Goal: Information Seeking & Learning: Check status

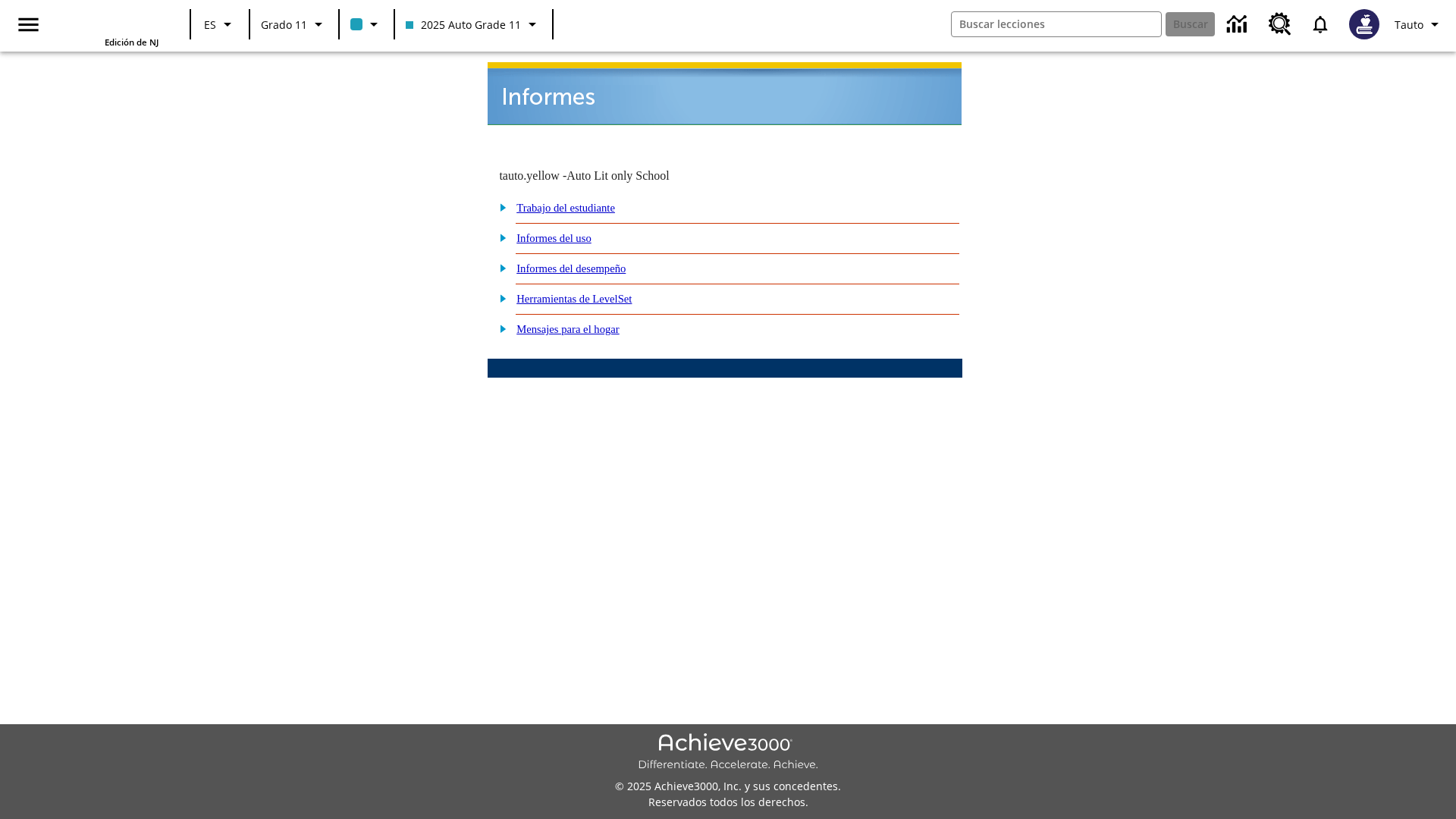
click at [566, 232] on link "Informes del uso" at bounding box center [554, 237] width 75 height 12
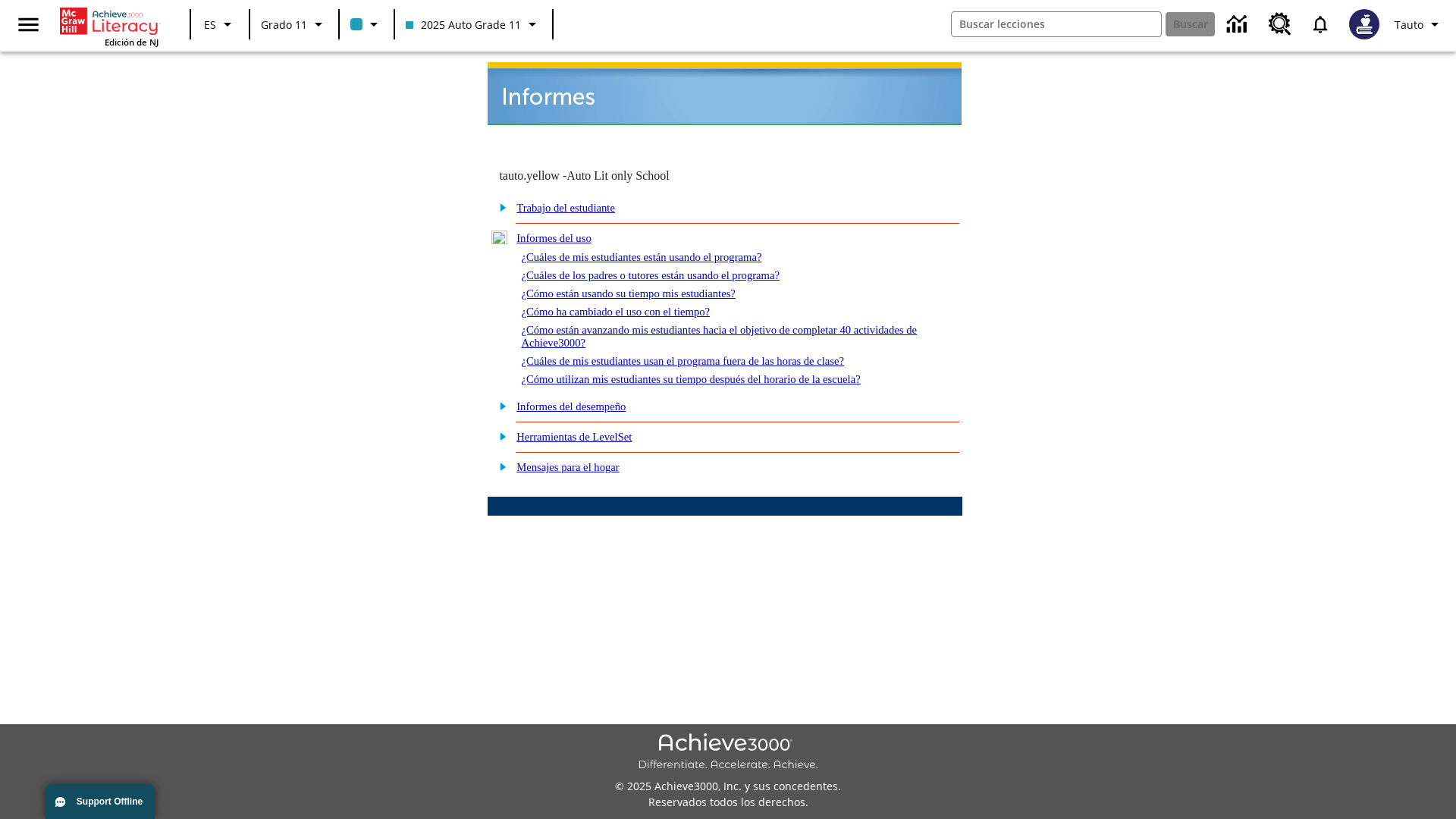
click at [662, 251] on link "¿Cuáles de mis estudiantes están usando el programa?" at bounding box center [641, 257] width 240 height 12
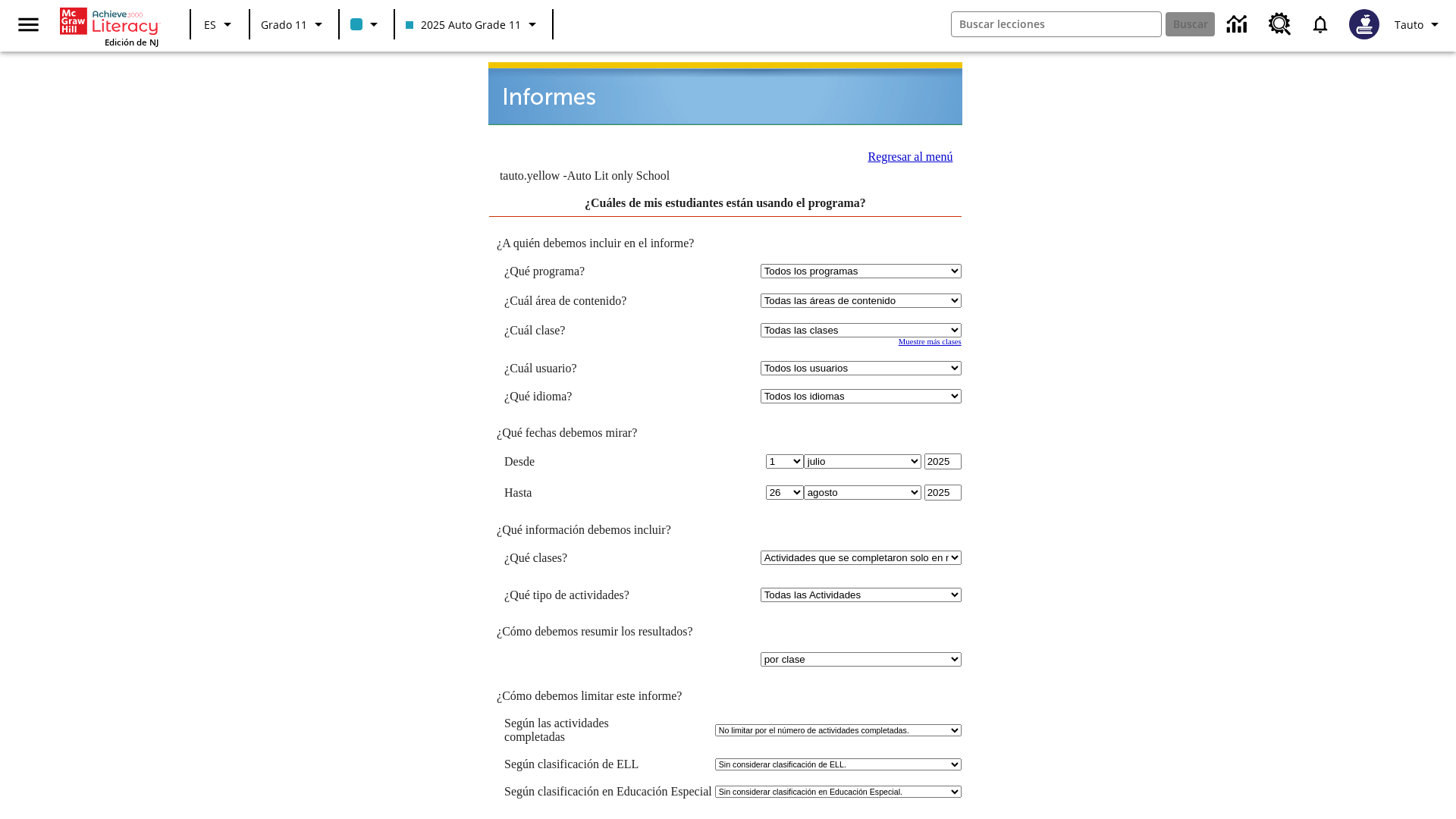
click at [863, 323] on select "Seleccionar una clase: Todas las clases 2025 Auto Grade 11 205 Auto Grade 11 Sa…" at bounding box center [860, 331] width 201 height 15
select select "11133141"
select select "21437114"
click at [904, 150] on link "Regresar al menú" at bounding box center [910, 157] width 85 height 13
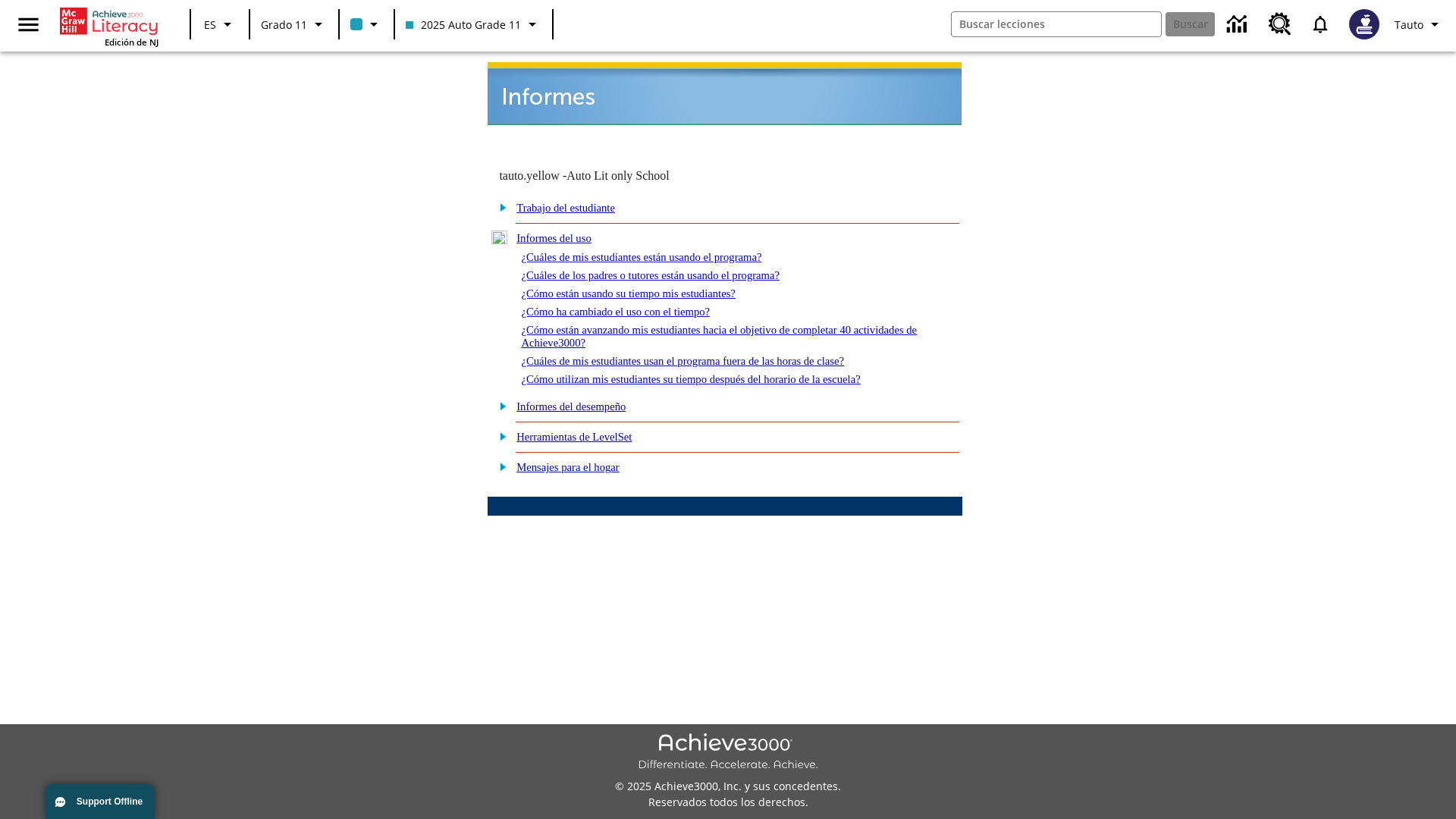
click at [672, 269] on link "¿Cuáles de los padres o tutores están usando el programa?" at bounding box center [651, 275] width 258 height 12
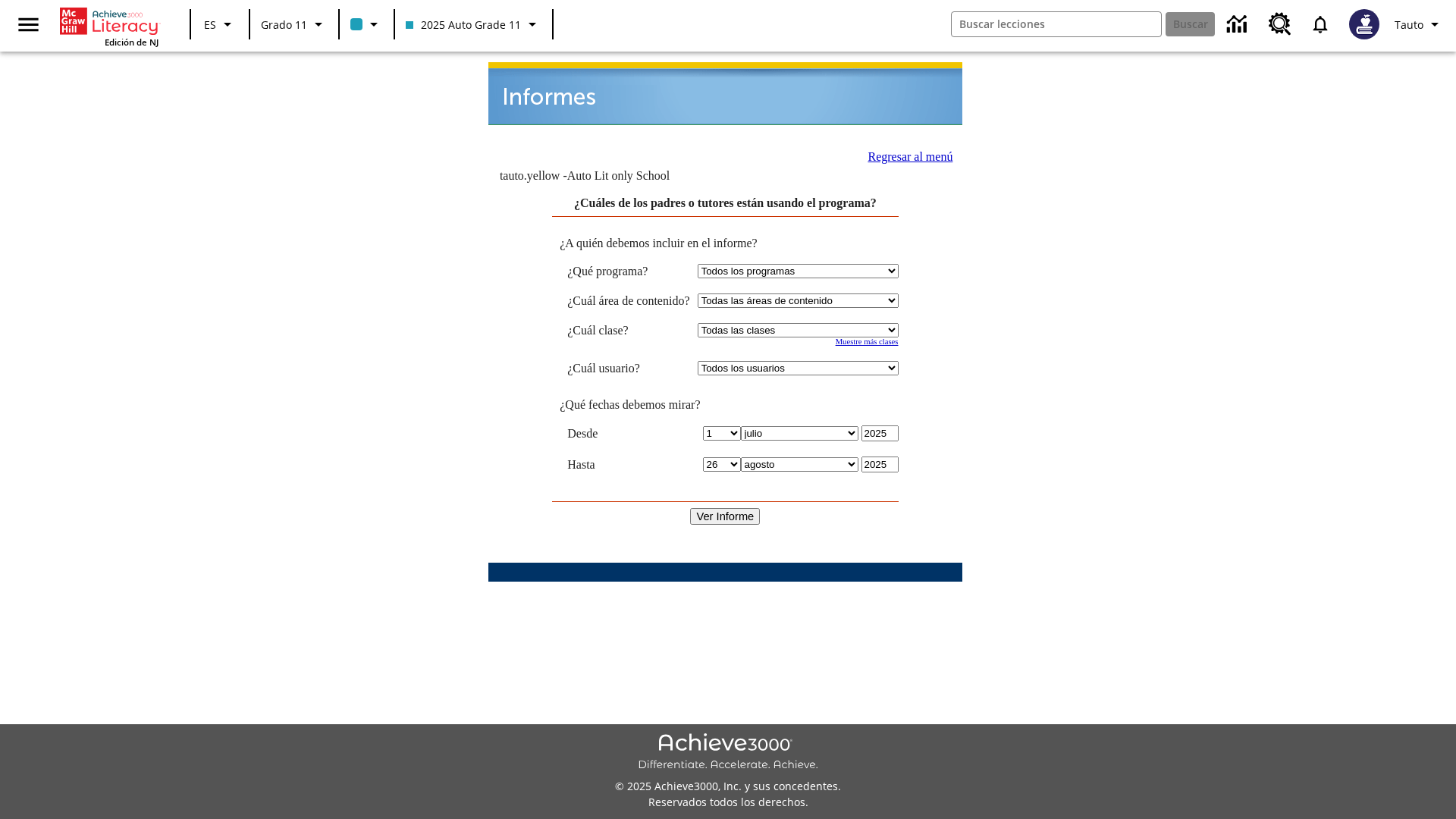
select select "11133141"
select select "21437114"
click at [725, 508] on input "Ver Informe" at bounding box center [725, 517] width 70 height 16
click at [903, 150] on link "Regresar al menú" at bounding box center [910, 157] width 85 height 13
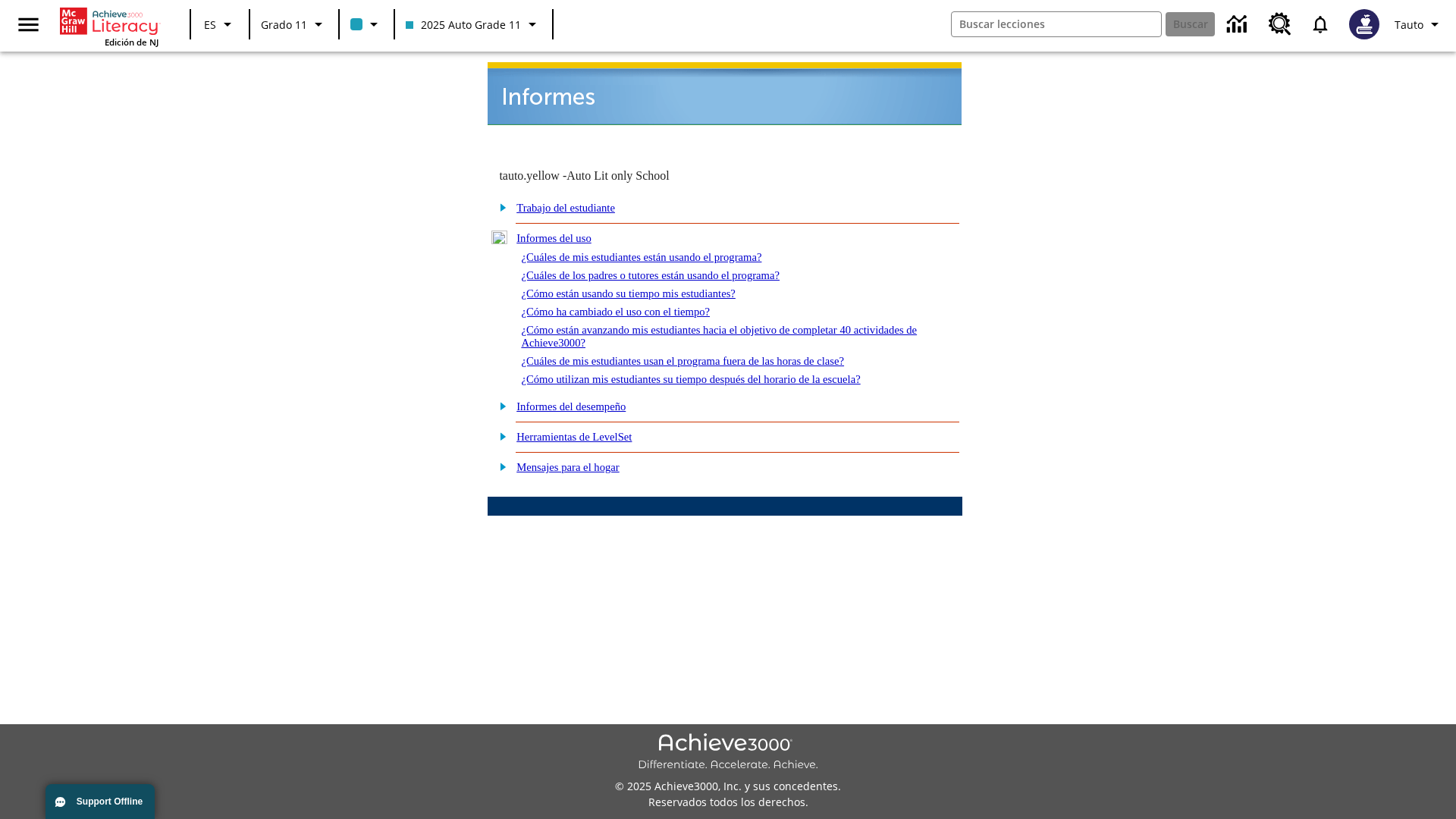
click at [645, 288] on link "¿Cómo están usando su tiempo mis estudiantes?" at bounding box center [629, 293] width 214 height 12
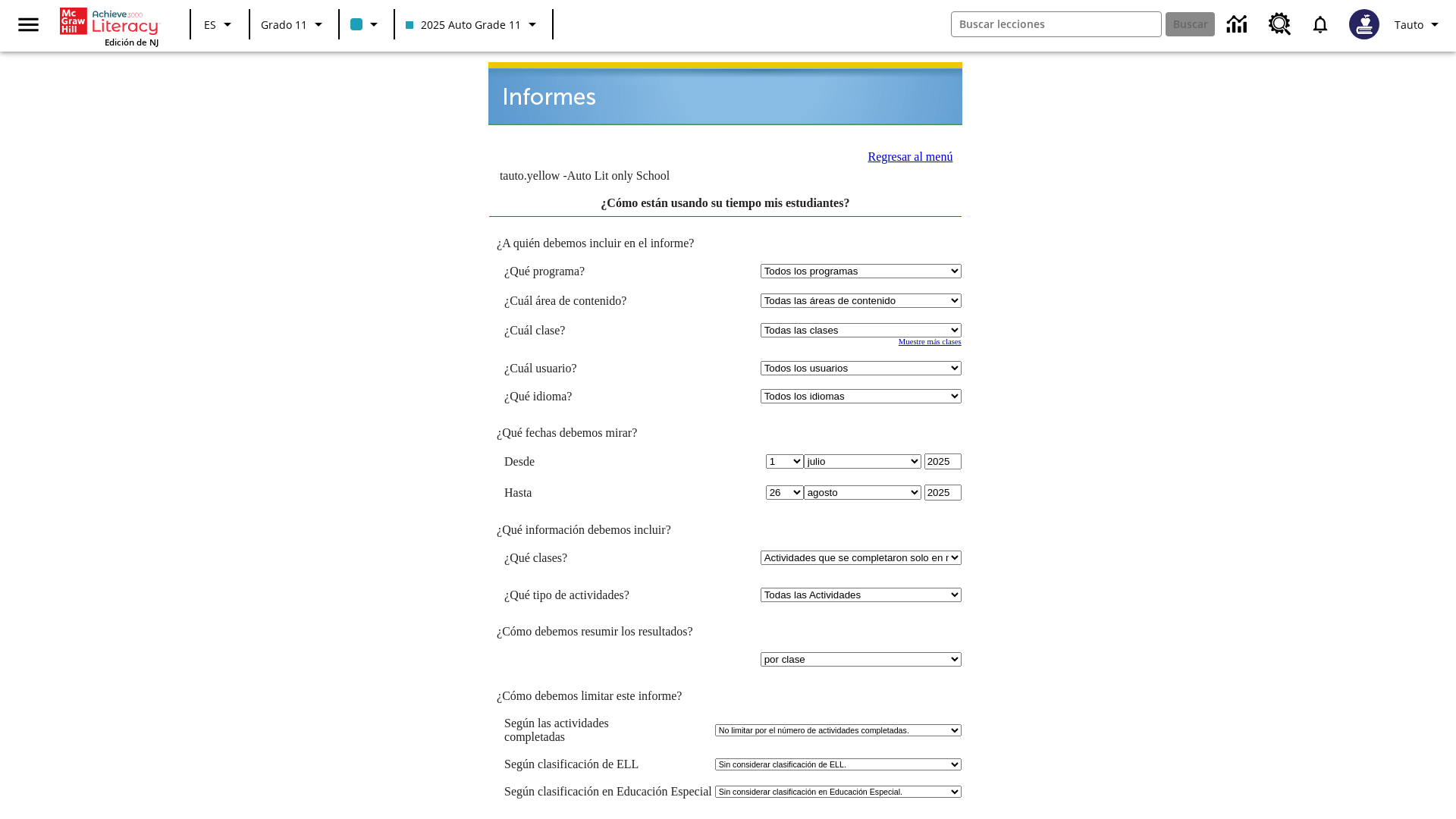
click at [863, 323] on select "Seleccionar una clase: Todas las clases 2025 Auto Grade 11 205 Auto Grade 11 Sa…" at bounding box center [860, 331] width 201 height 15
select select "11133141"
click at [863, 361] on select "Todos los usuarios Puma, Sautoen Puma, Sautoes Puma, Sautoss Twoclasses, Sautoe…" at bounding box center [860, 368] width 201 height 15
select select "21437114"
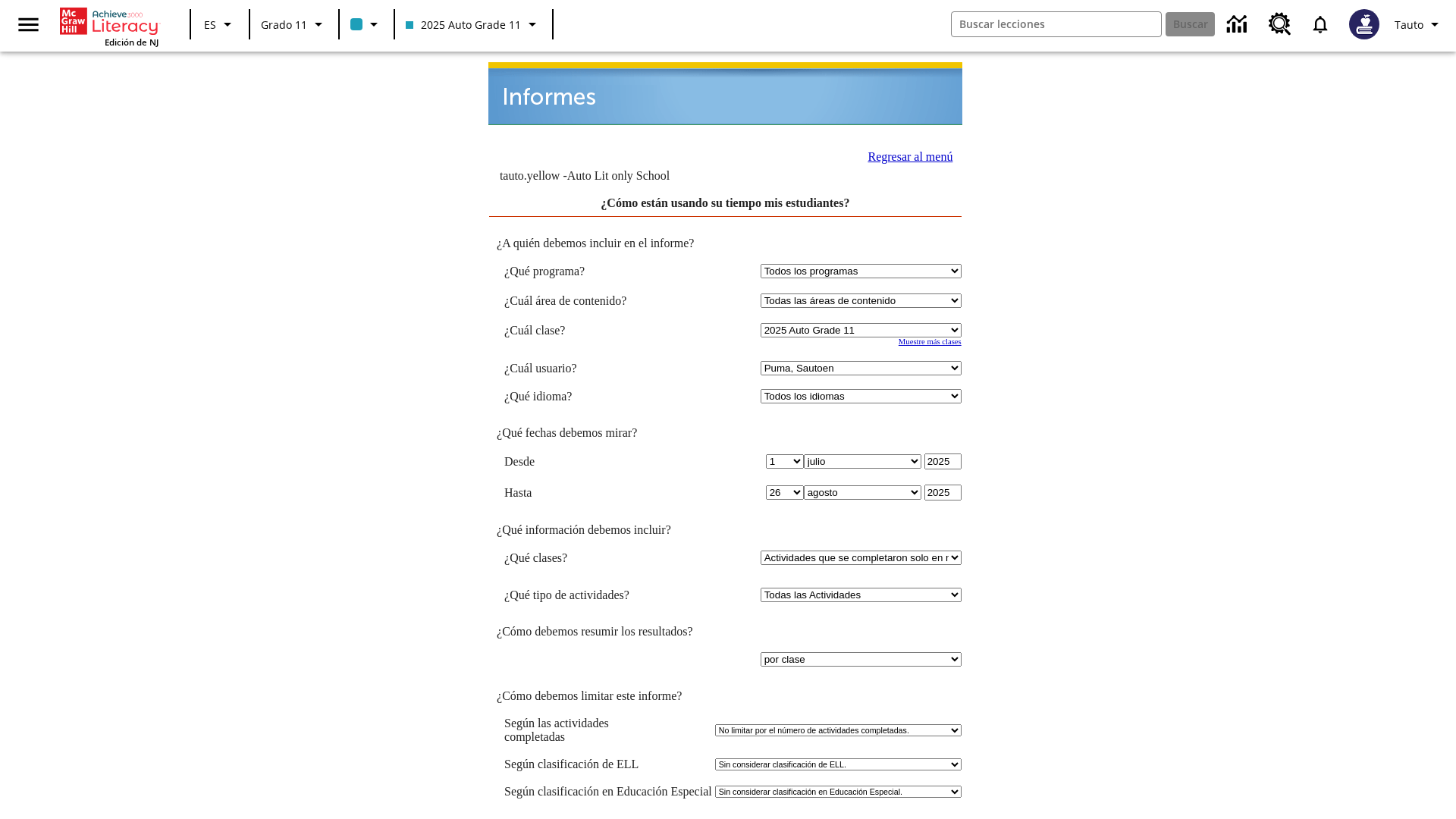
click at [904, 150] on link "Regresar al menú" at bounding box center [910, 157] width 85 height 13
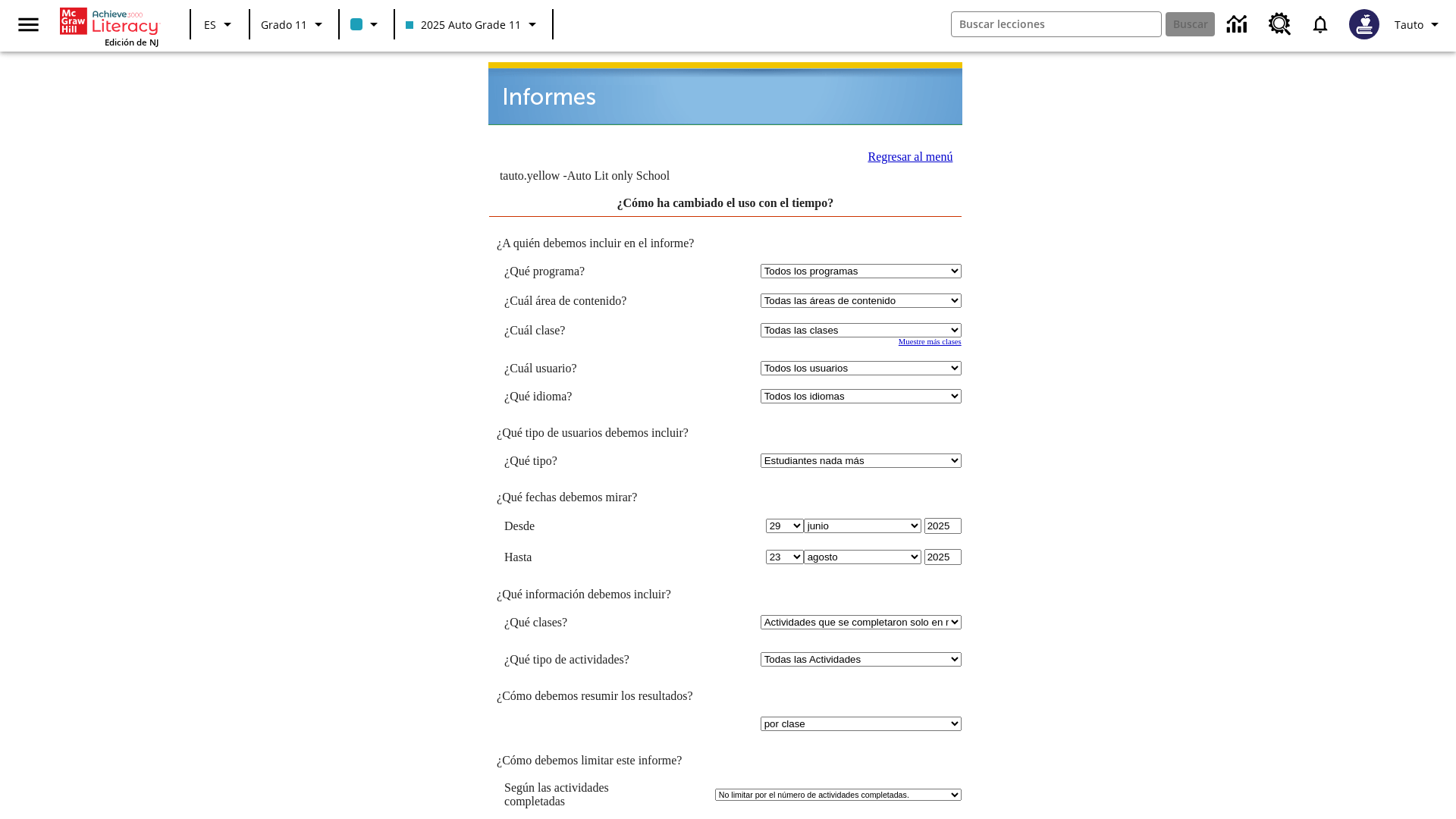
select select "11133141"
select select "21437114"
click at [904, 150] on link "Regresar al menú" at bounding box center [910, 157] width 85 height 13
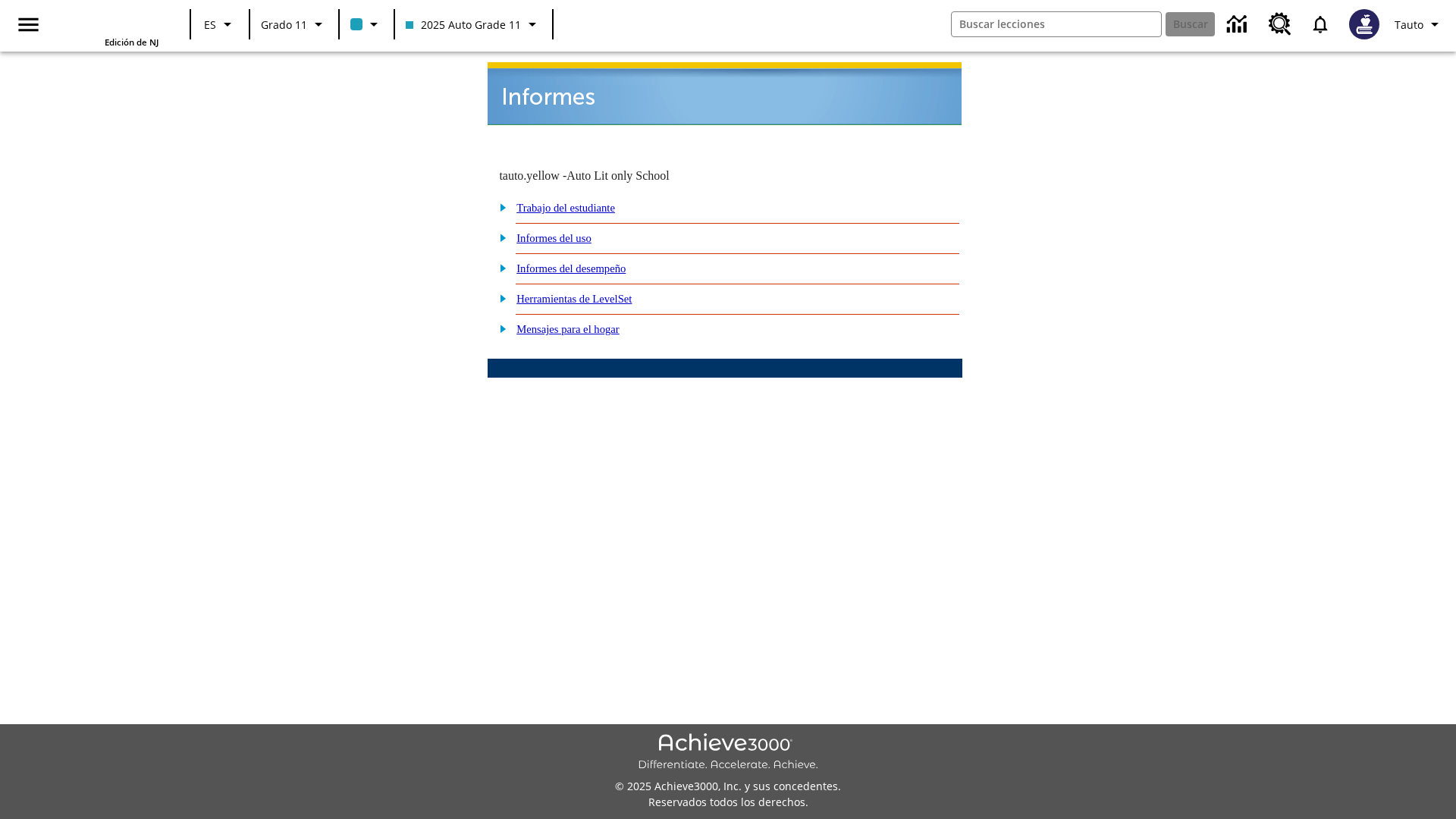
click at [0, 0] on link "¿Cómo están avanzando mis estudiantes hacia el objetivo de completar 40 activid…" at bounding box center [0, 0] width 0 height 0
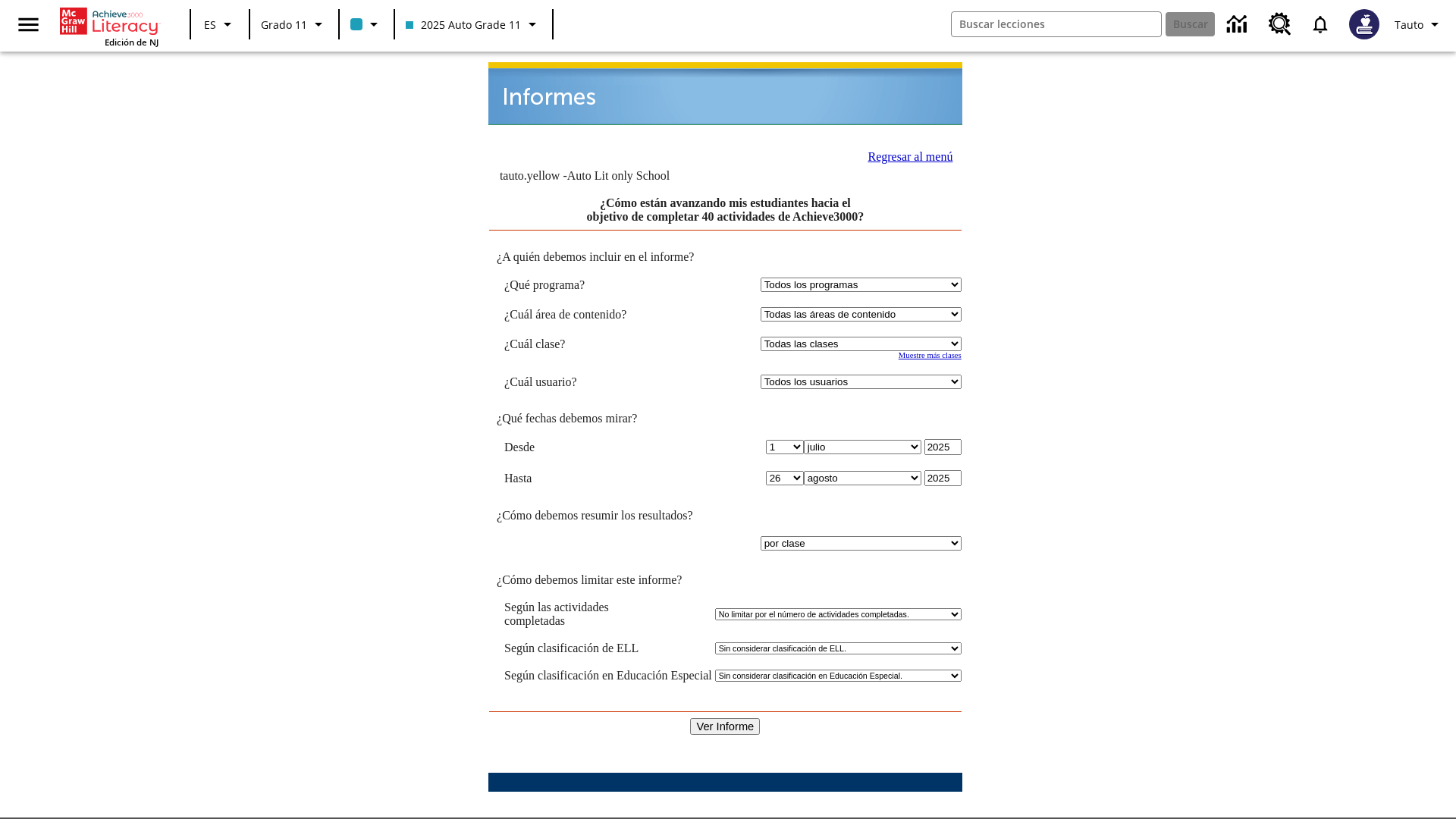
select select "11133141"
select select "21437114"
click at [725, 718] on input "Ver Informe" at bounding box center [725, 726] width 70 height 16
click at [904, 150] on link "Regresar al menú" at bounding box center [910, 157] width 85 height 13
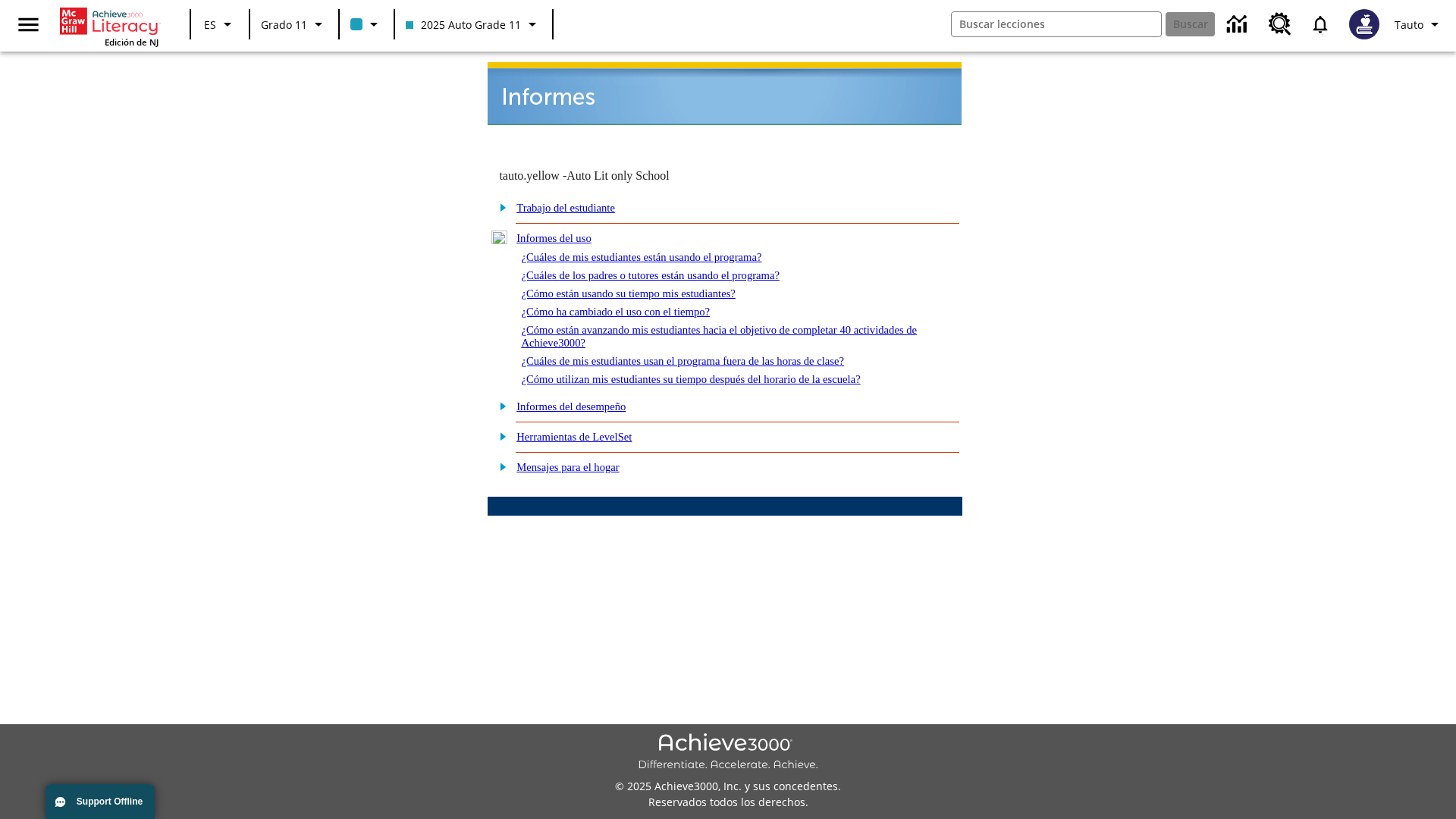
click at [709, 355] on link "¿Cuáles de mis estudiantes usan el programa fuera de las horas de clase?" at bounding box center [683, 360] width 323 height 12
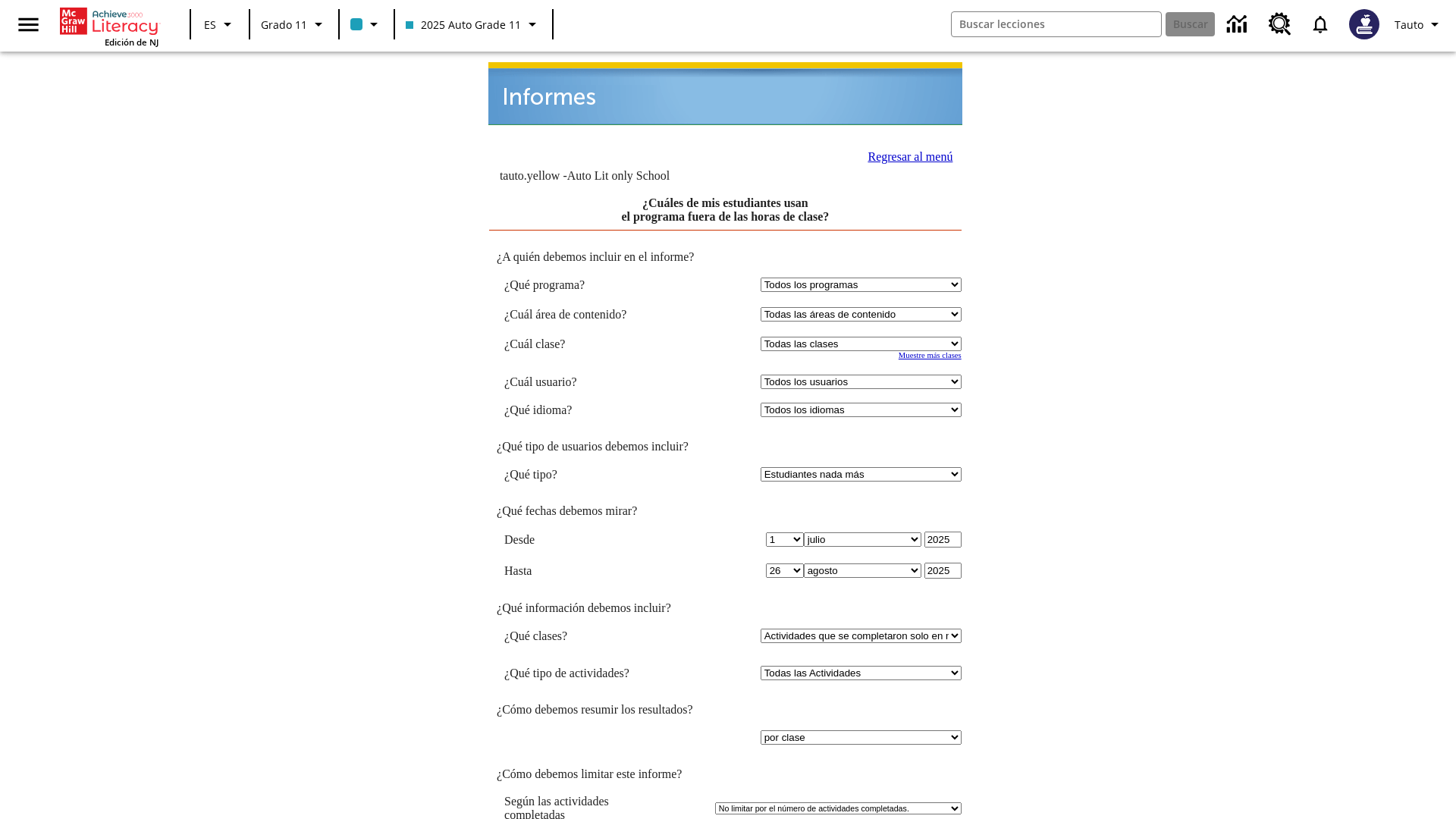
click at [863, 337] on select "Seleccionar una clase: Todas las clases 2025 Auto Grade 11 205 Auto Grade 11 Sa…" at bounding box center [860, 344] width 201 height 15
select select "11133141"
select select "21437114"
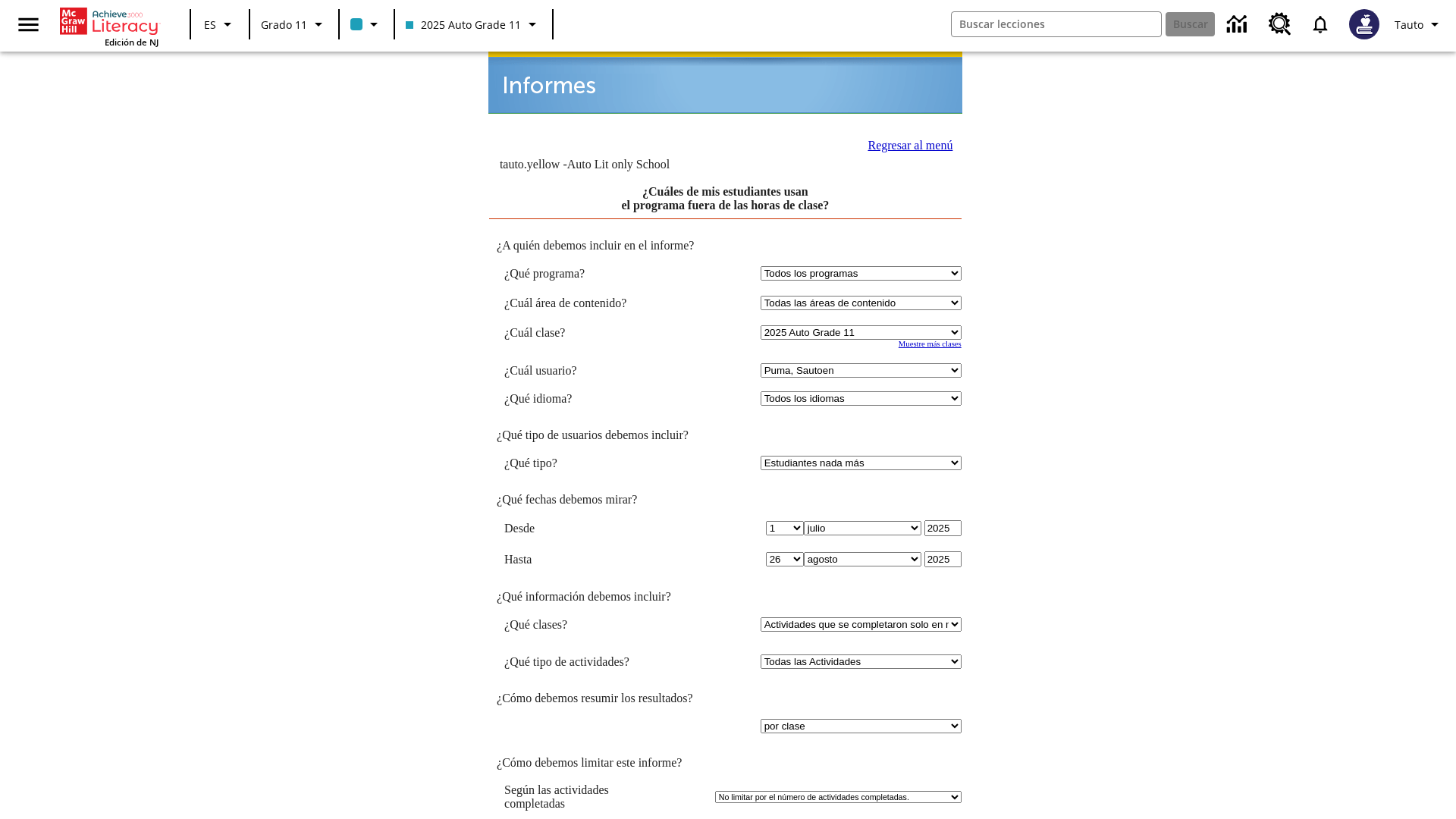
click at [904, 138] on link "Regresar al menú" at bounding box center [910, 145] width 85 height 13
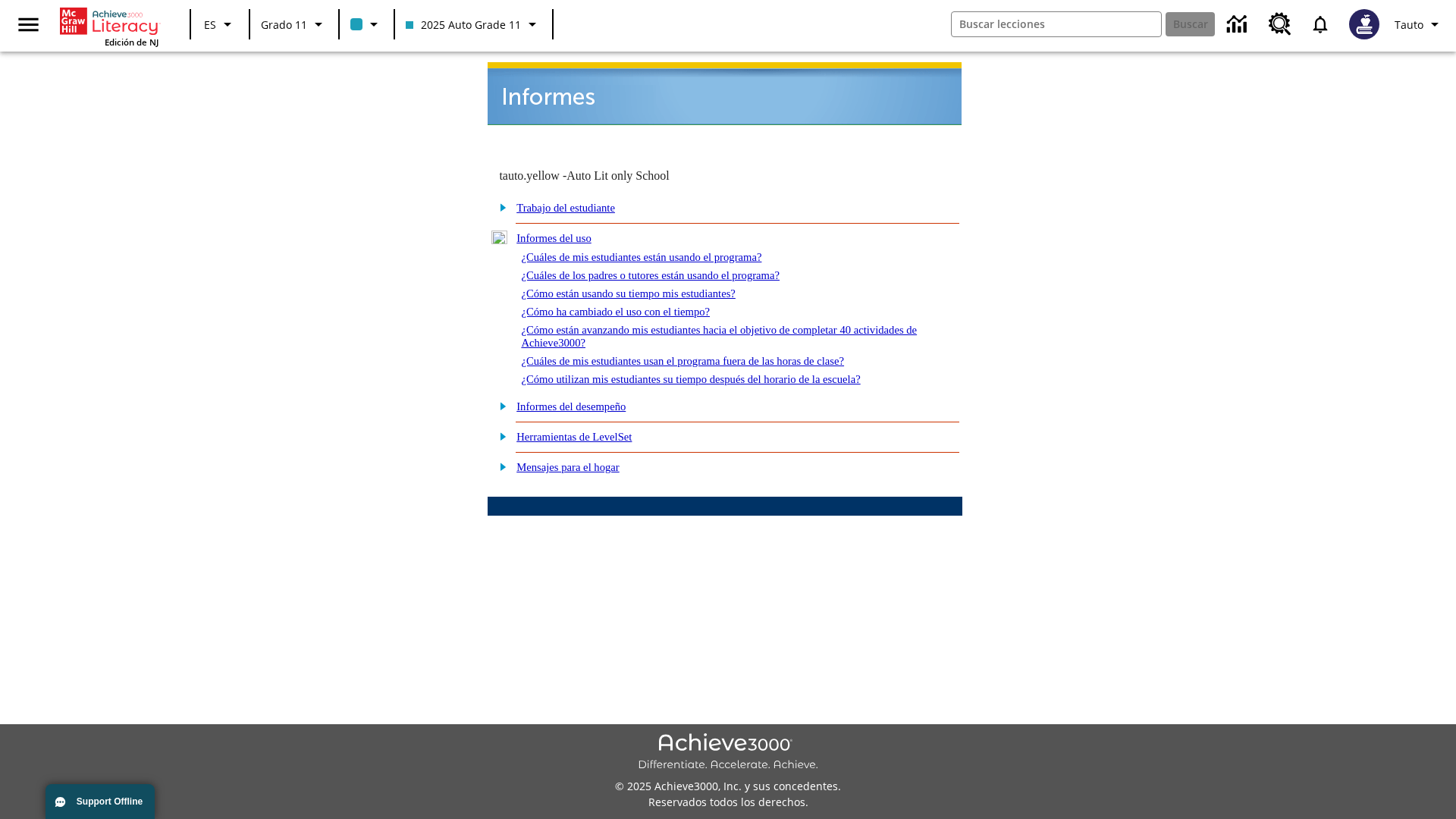
click at [716, 373] on link "¿Cómo utilizan mis estudiantes su tiempo después del horario de la escuela?" at bounding box center [691, 378] width 339 height 12
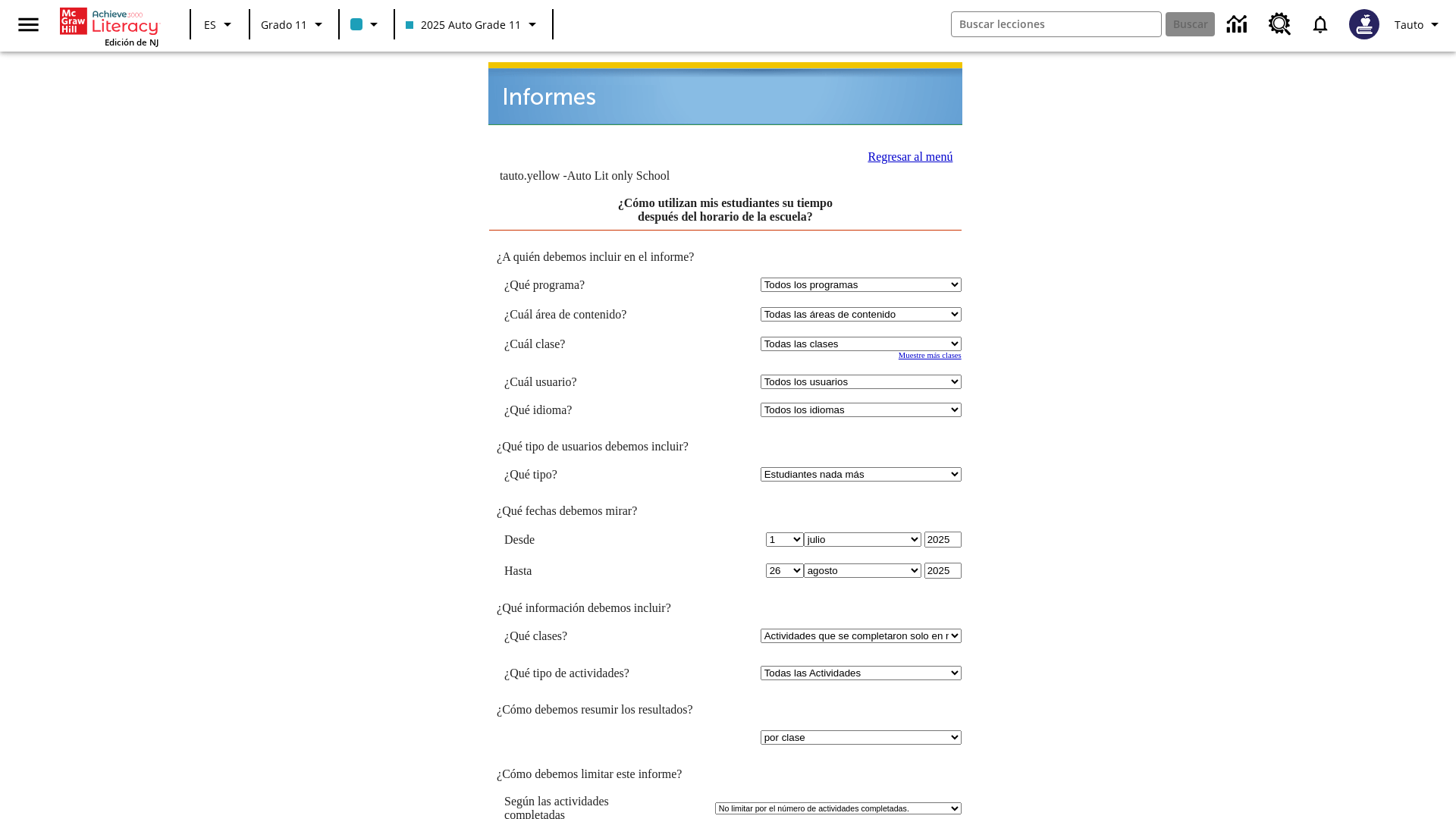
click at [863, 337] on select "Seleccionar una clase: Todas las clases 2025 Auto Grade 11 205 Auto Grade 11 Sa…" at bounding box center [860, 344] width 201 height 15
select select "11133141"
select select "21437114"
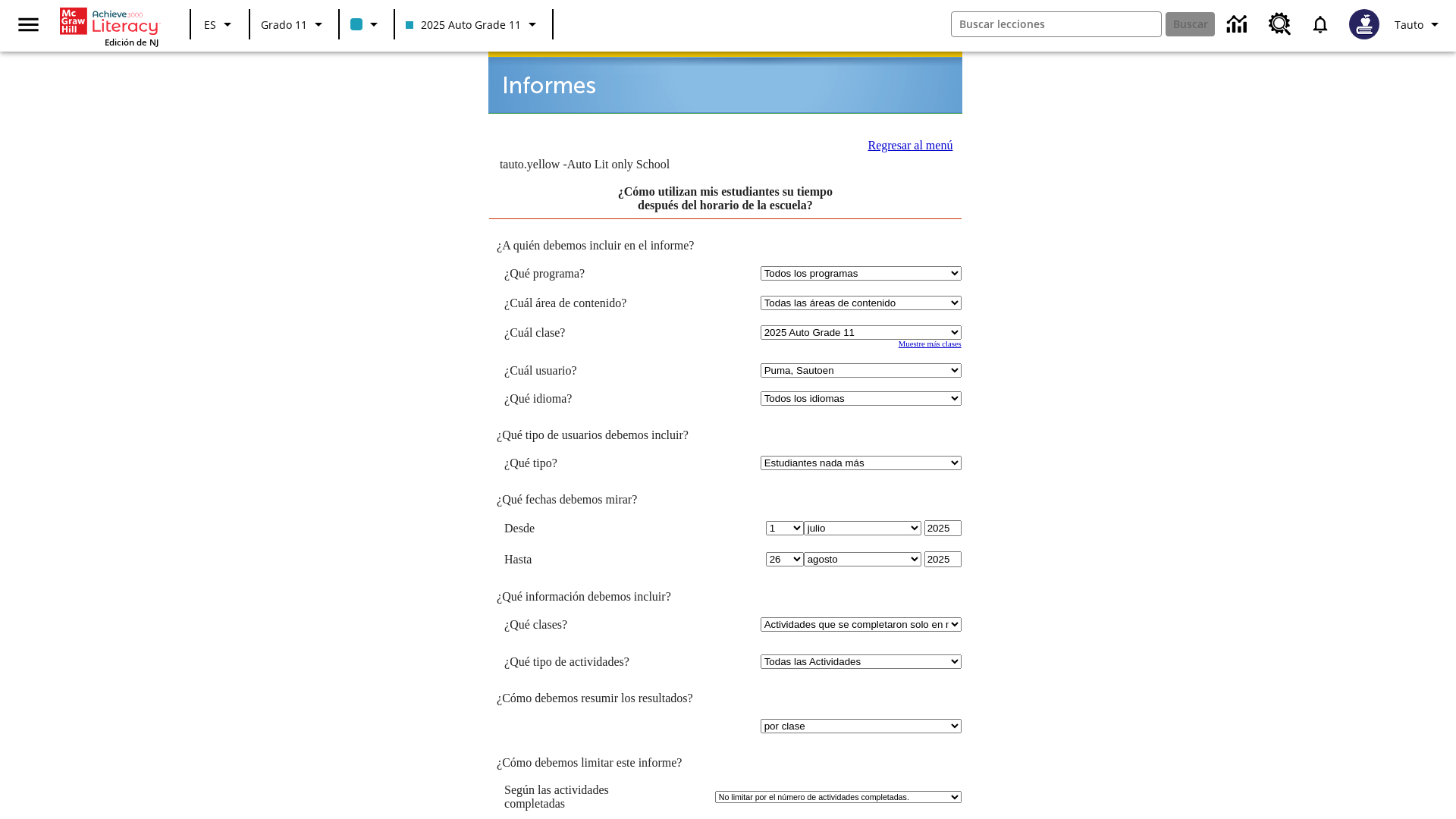
click at [904, 138] on link "Regresar al menú" at bounding box center [910, 145] width 85 height 13
